Goal: Transaction & Acquisition: Download file/media

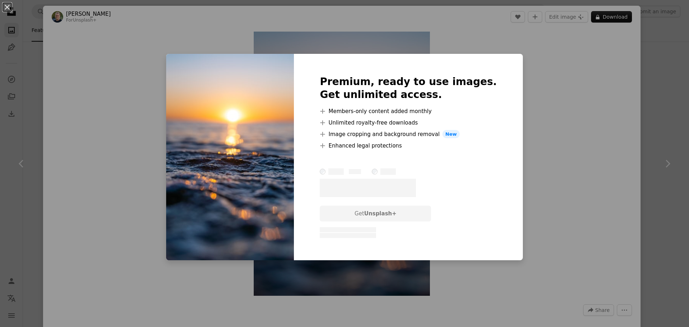
scroll to position [107, 0]
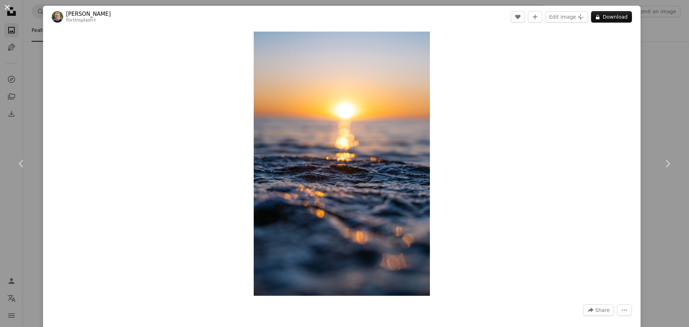
click at [9, 10] on button "An X shape" at bounding box center [7, 7] width 9 height 9
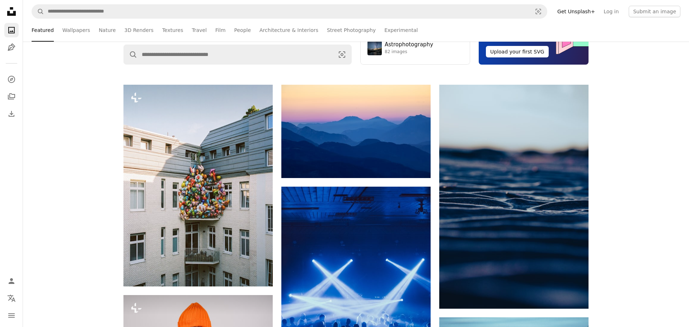
scroll to position [105, 0]
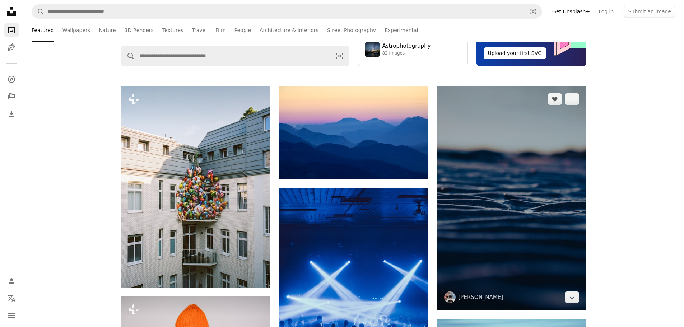
click at [497, 174] on img at bounding box center [511, 198] width 149 height 224
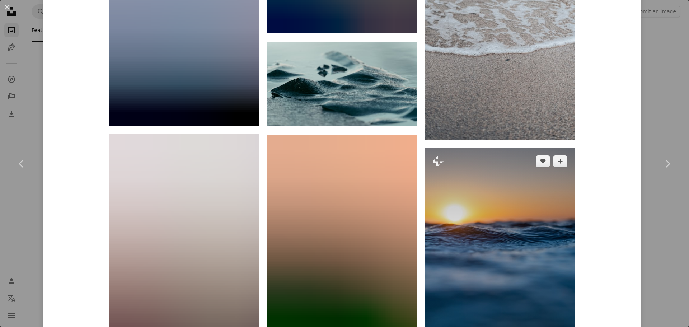
scroll to position [4161, 0]
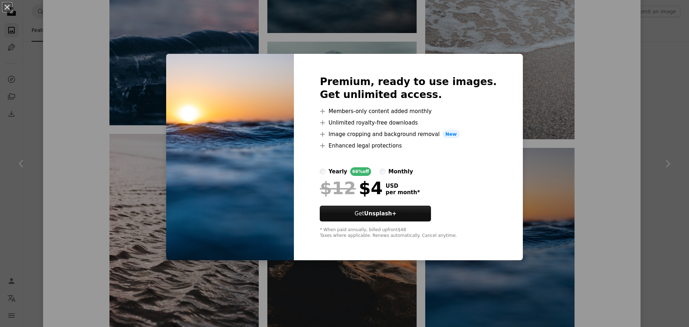
click at [547, 180] on div "An X shape Premium, ready to use images. Get unlimited access. A plus sign Memb…" at bounding box center [344, 163] width 689 height 327
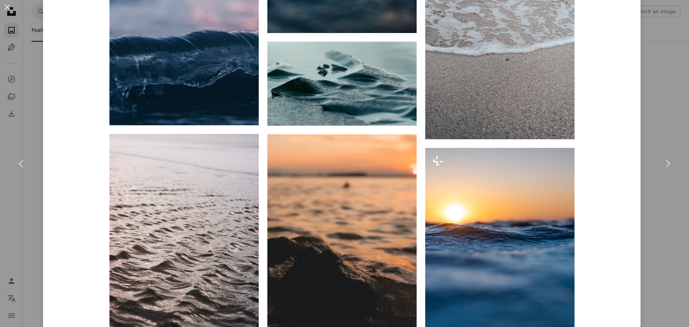
drag, startPoint x: 606, startPoint y: 153, endPoint x: 602, endPoint y: 154, distance: 4.8
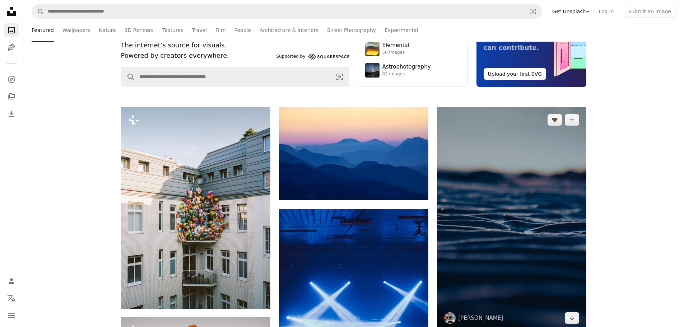
click at [508, 192] on img at bounding box center [511, 219] width 149 height 224
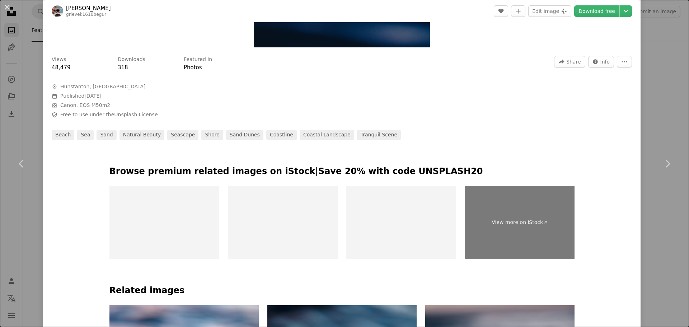
scroll to position [249, 0]
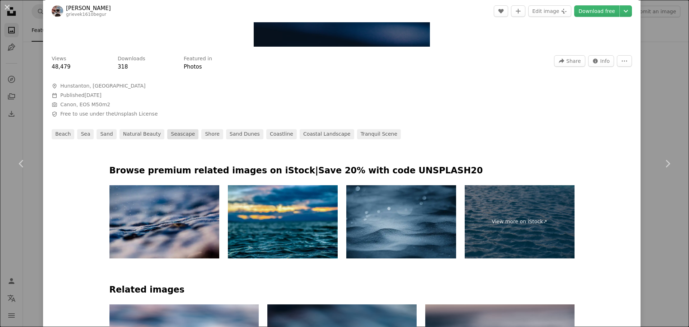
click at [181, 135] on link "seascape" at bounding box center [182, 134] width 31 height 10
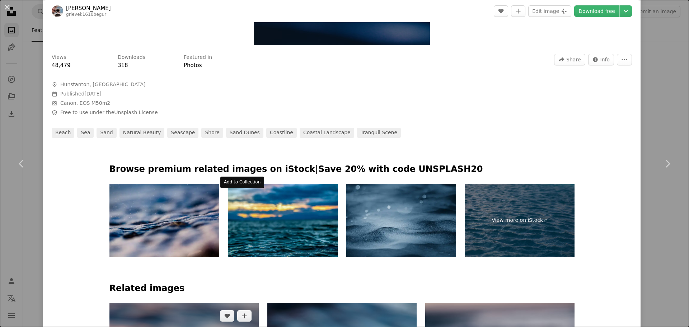
scroll to position [251, 0]
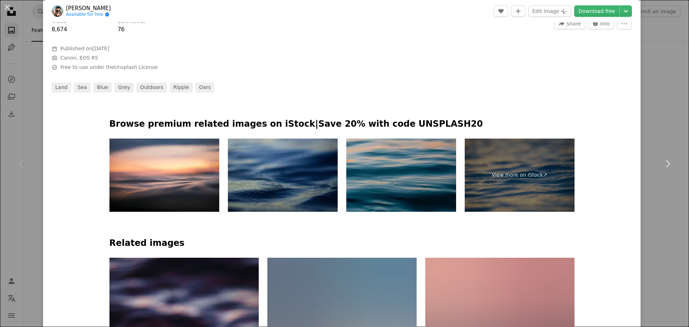
scroll to position [287, 0]
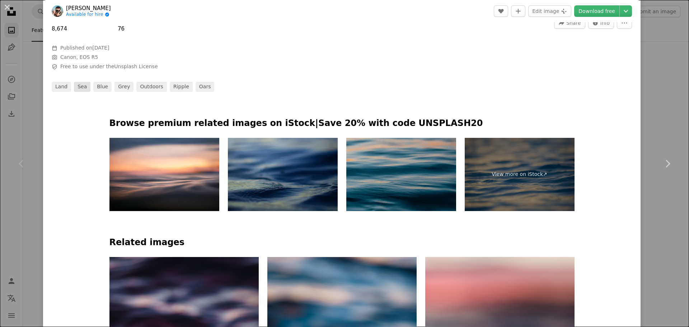
click at [80, 86] on link "sea" at bounding box center [82, 87] width 17 height 10
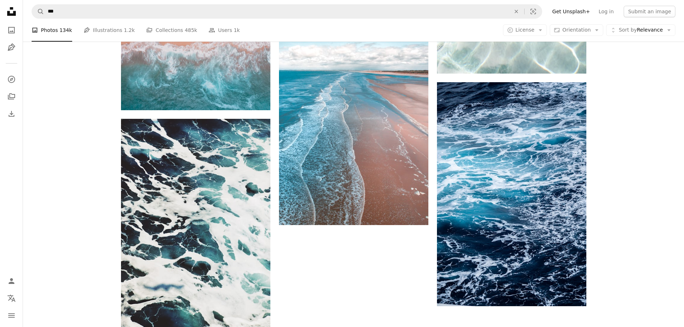
scroll to position [1112, 0]
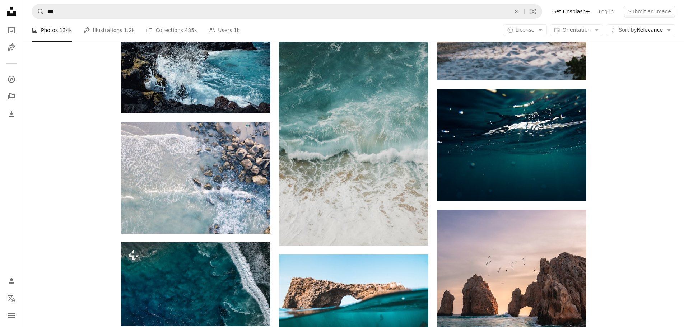
scroll to position [5740, 0]
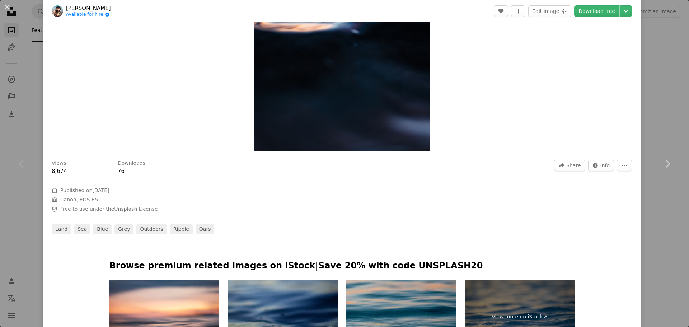
scroll to position [144, 0]
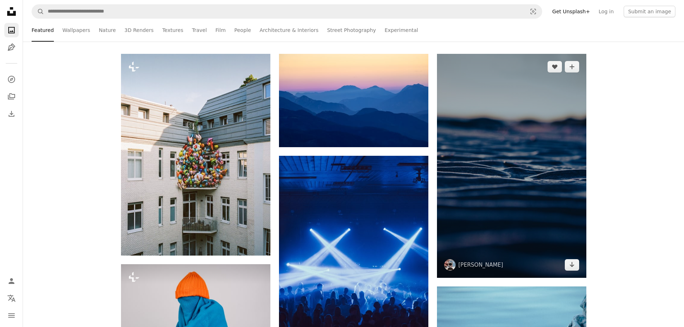
click at [526, 186] on img at bounding box center [511, 166] width 149 height 224
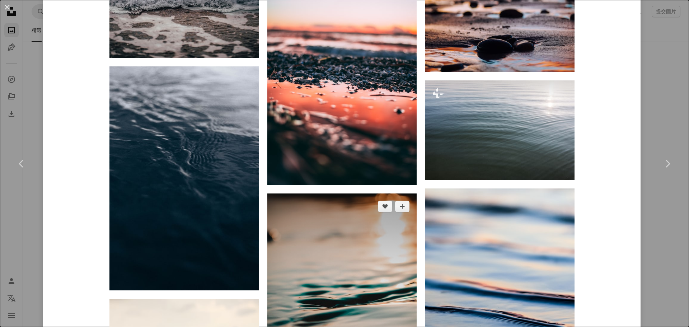
scroll to position [5582, 0]
click at [361, 227] on img at bounding box center [341, 306] width 149 height 224
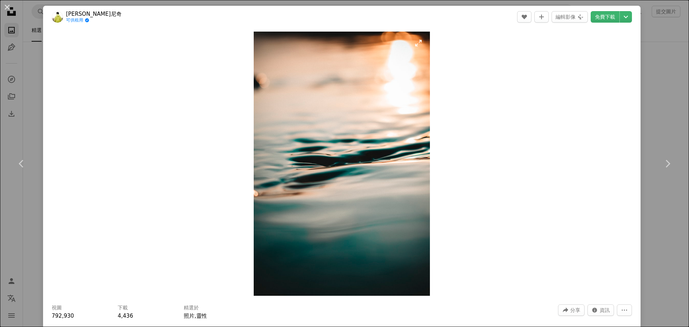
click at [406, 109] on img "放大此影像" at bounding box center [342, 164] width 176 height 264
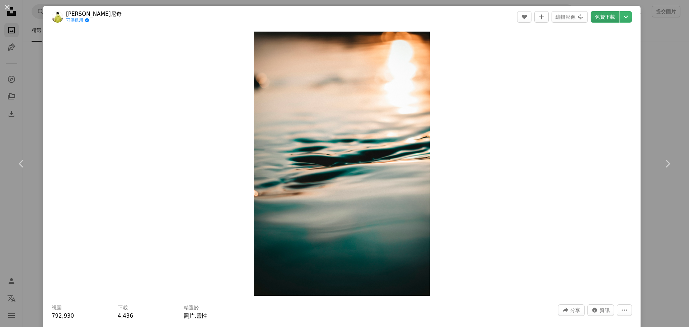
click at [602, 14] on font "免費下載" at bounding box center [605, 17] width 20 height 6
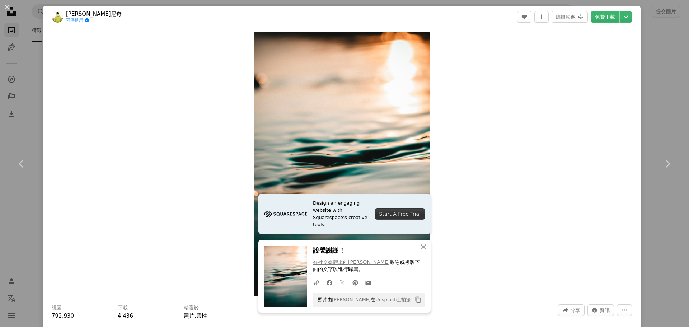
click at [404, 300] on div "照片由 [PERSON_NAME] 在 Unsplash上​​拍攝 Copy content" at bounding box center [369, 299] width 112 height 14
click at [417, 295] on button "Copy content" at bounding box center [418, 300] width 12 height 12
click at [506, 235] on div "Zoom in" at bounding box center [341, 163] width 597 height 271
click at [423, 300] on div "An X shape Close Say thanks! Give a shoutout to [PERSON_NAME] on social or copy…" at bounding box center [344, 276] width 172 height 73
click at [419, 300] on button "Copy content" at bounding box center [418, 300] width 12 height 12
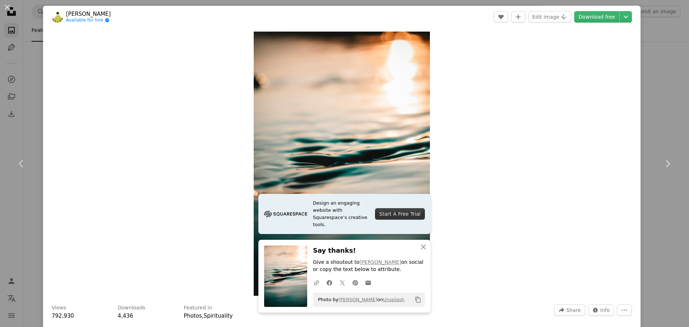
drag, startPoint x: 407, startPoint y: 297, endPoint x: 403, endPoint y: 299, distance: 4.9
click at [403, 299] on div "Photo by [PERSON_NAME] on Unsplash Copy content" at bounding box center [369, 299] width 112 height 14
drag, startPoint x: 401, startPoint y: 300, endPoint x: 315, endPoint y: 301, distance: 86.1
click at [315, 301] on div "Photo by [PERSON_NAME] on Unsplash Copy content" at bounding box center [369, 299] width 112 height 14
copy span "Photo by [PERSON_NAME] on Unsplash"
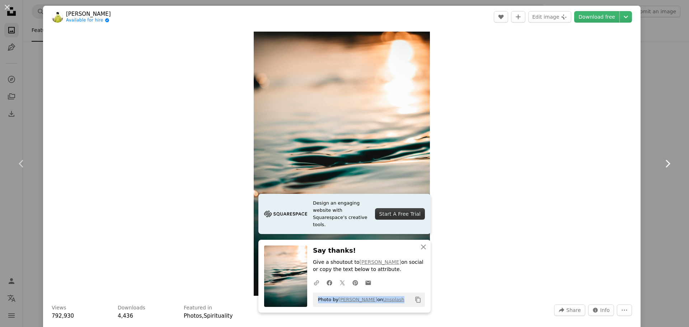
click at [655, 185] on link "Chevron right" at bounding box center [667, 163] width 43 height 69
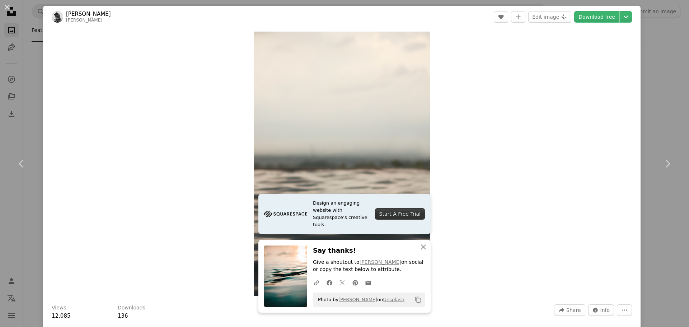
click at [546, 202] on div "Zoom in" at bounding box center [341, 163] width 597 height 271
